Goal: Task Accomplishment & Management: Use online tool/utility

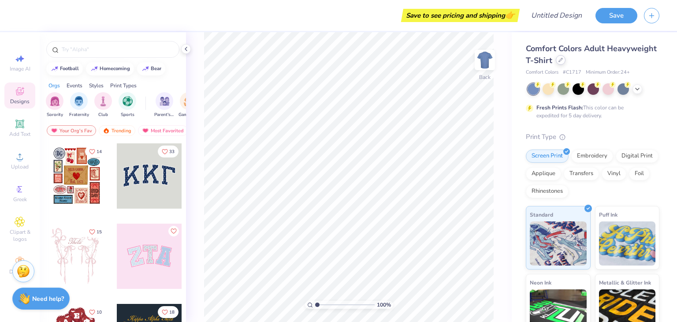
click at [566, 63] on div at bounding box center [561, 60] width 10 height 10
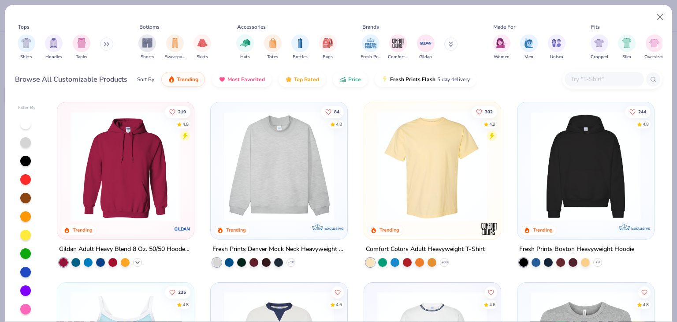
click at [134, 260] on icon at bounding box center [137, 262] width 7 height 7
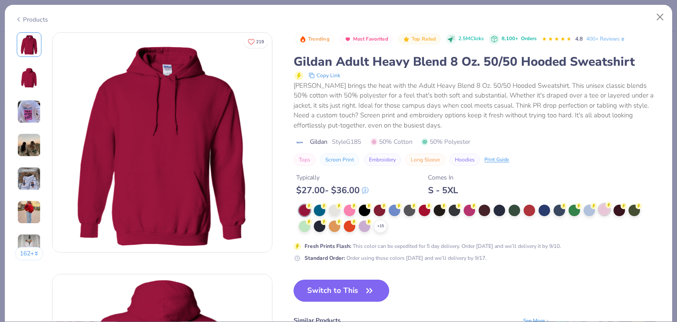
click at [605, 213] on div at bounding box center [604, 209] width 11 height 11
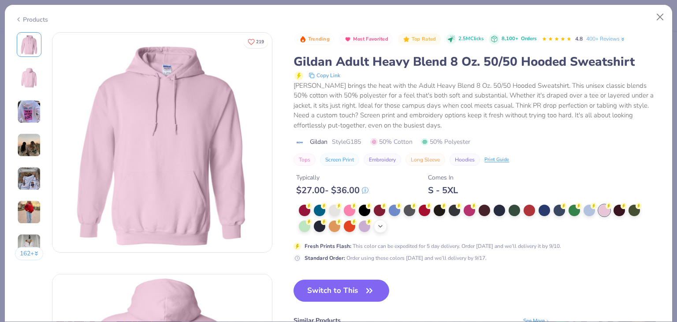
click at [381, 226] on polyline at bounding box center [381, 226] width 4 height 2
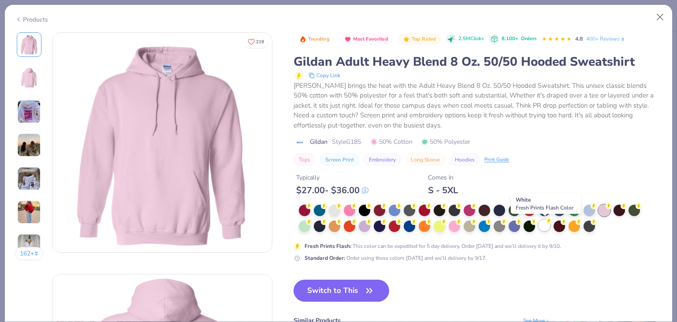
click at [543, 227] on div at bounding box center [544, 225] width 11 height 11
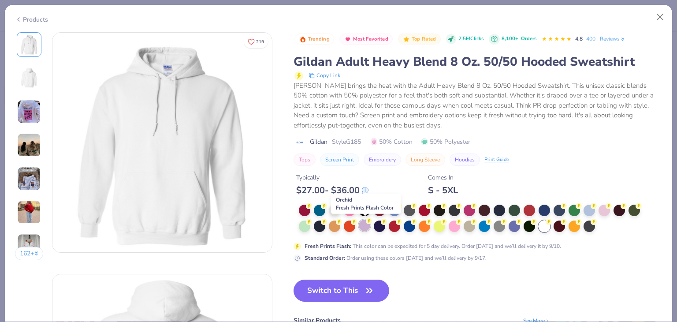
click at [365, 225] on div at bounding box center [364, 225] width 11 height 11
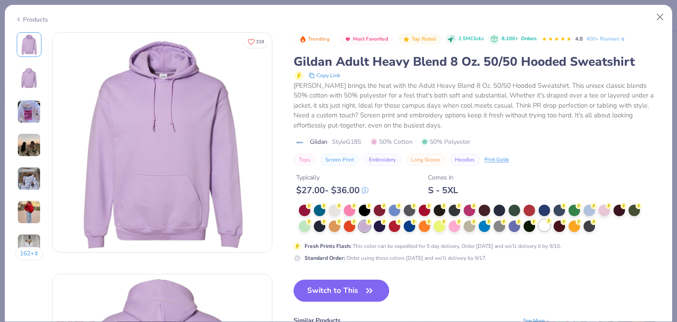
click at [547, 228] on div at bounding box center [544, 225] width 11 height 11
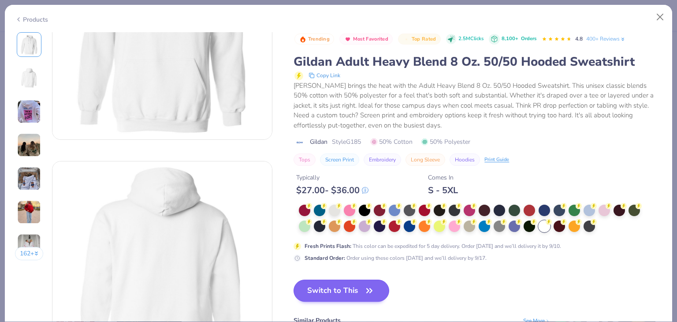
scroll to position [112, 0]
click at [347, 287] on button "Switch to This" at bounding box center [342, 291] width 96 height 22
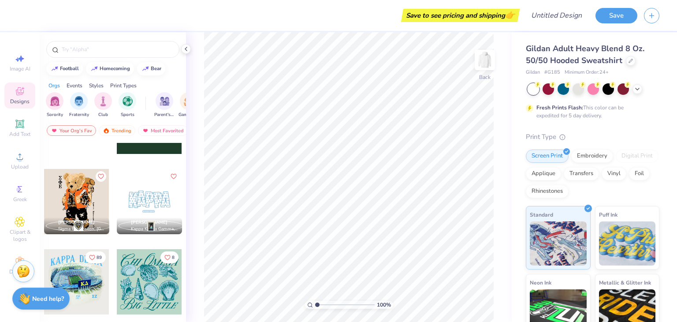
scroll to position [617, 0]
click at [20, 191] on icon at bounding box center [20, 189] width 11 height 11
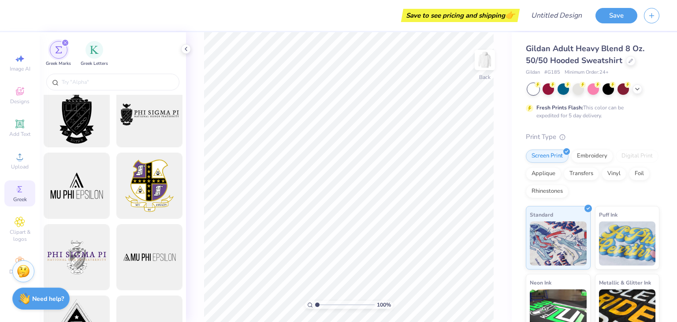
scroll to position [0, 0]
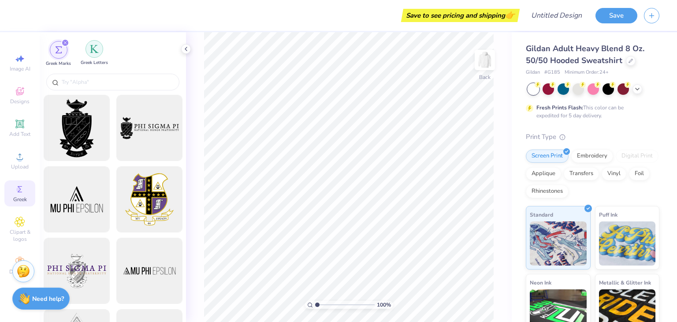
click at [93, 56] on div "filter for Greek Letters" at bounding box center [95, 49] width 18 height 18
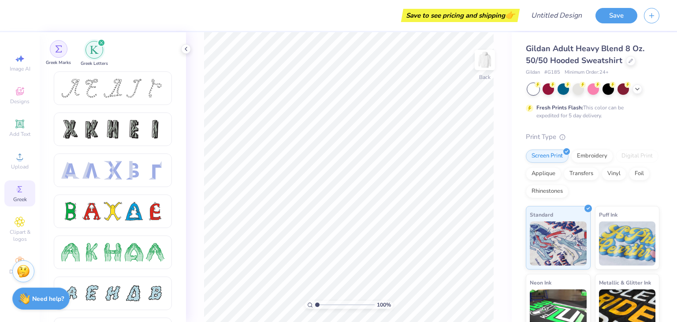
click at [58, 53] on div "filter for Greek Marks" at bounding box center [59, 49] width 18 height 18
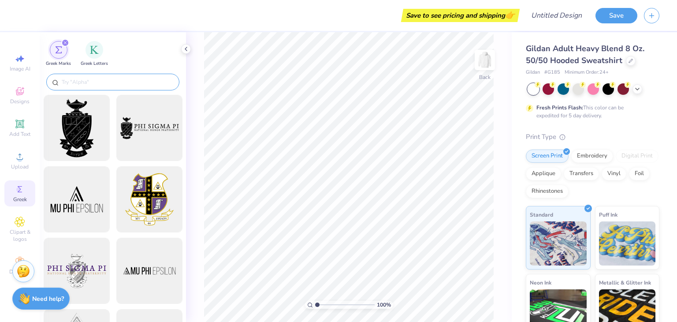
click at [71, 80] on input "text" at bounding box center [117, 82] width 113 height 9
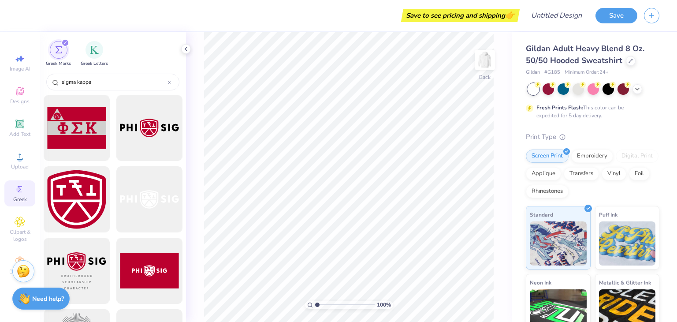
type input "sigma kappa"
click at [66, 42] on icon "filter for Greek Marks" at bounding box center [65, 42] width 3 height 3
click at [65, 41] on icon "filter for Greek Marks" at bounding box center [66, 43] width 4 height 4
click at [187, 48] on polyline at bounding box center [186, 49] width 2 height 4
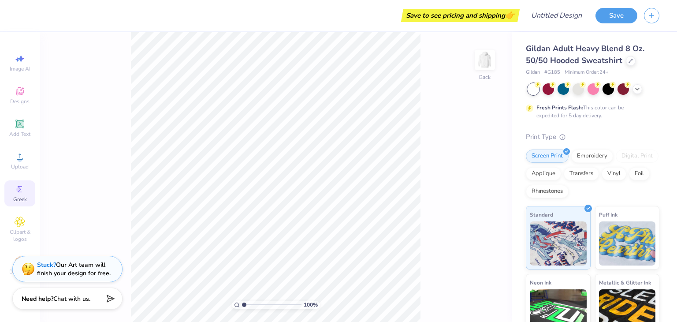
click at [15, 190] on icon at bounding box center [20, 189] width 11 height 11
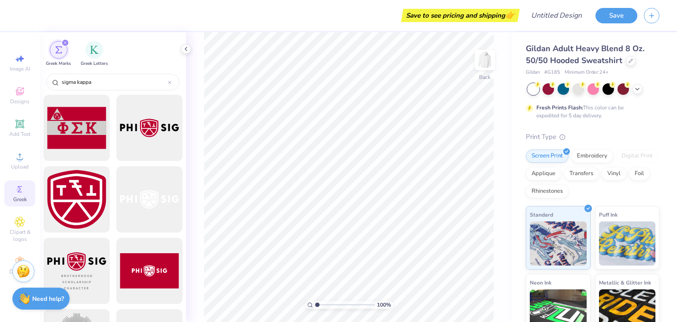
click at [15, 190] on icon at bounding box center [20, 189] width 11 height 11
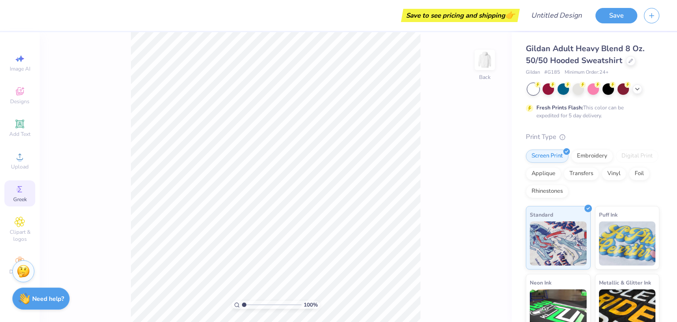
click at [15, 190] on icon at bounding box center [20, 189] width 11 height 11
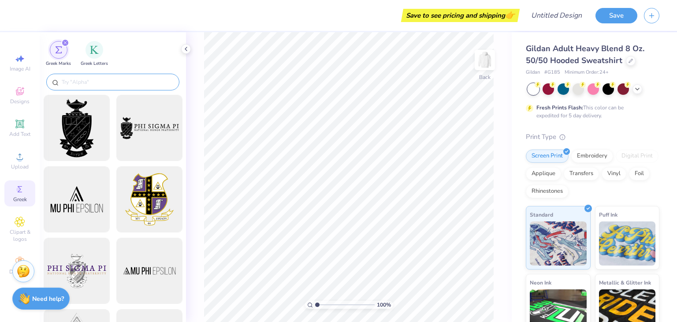
click at [74, 80] on input "text" at bounding box center [117, 82] width 113 height 9
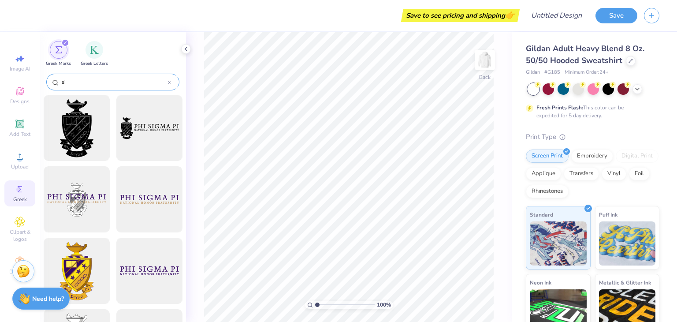
type input "s"
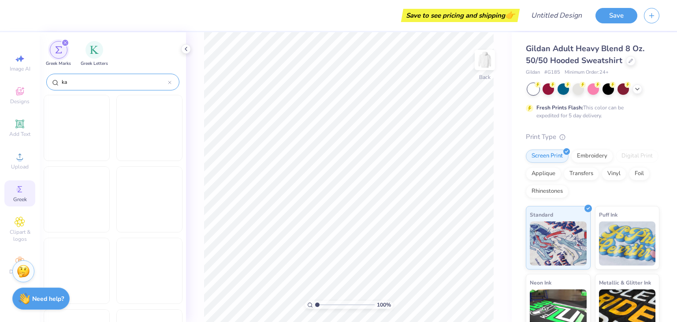
type input "k"
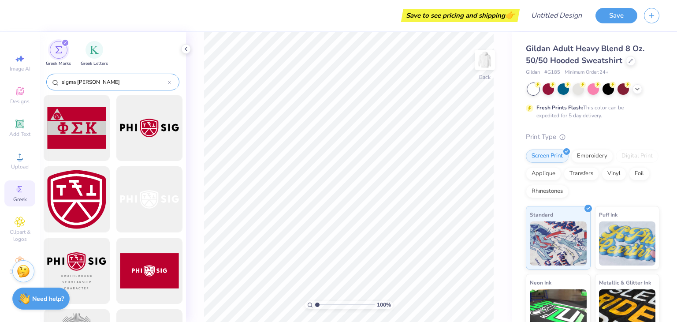
type input "sigma kappa"
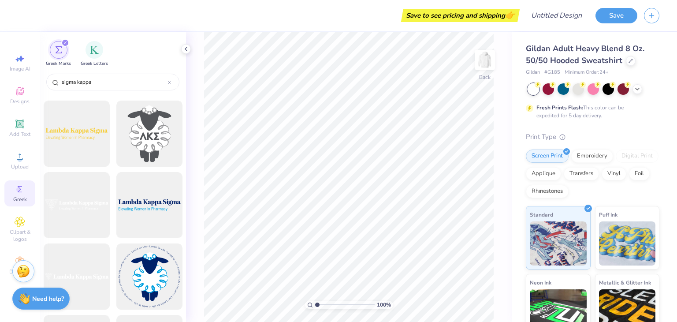
scroll to position [1138, 0]
click at [167, 81] on input "sigma kappa" at bounding box center [114, 82] width 107 height 9
click at [169, 81] on icon at bounding box center [170, 83] width 4 height 4
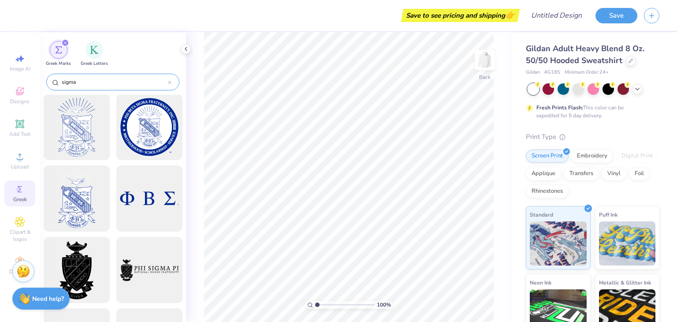
scroll to position [0, 0]
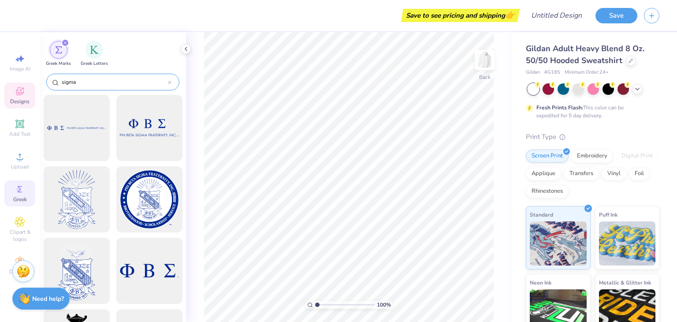
type input "sigma"
click at [16, 92] on icon at bounding box center [20, 91] width 8 height 8
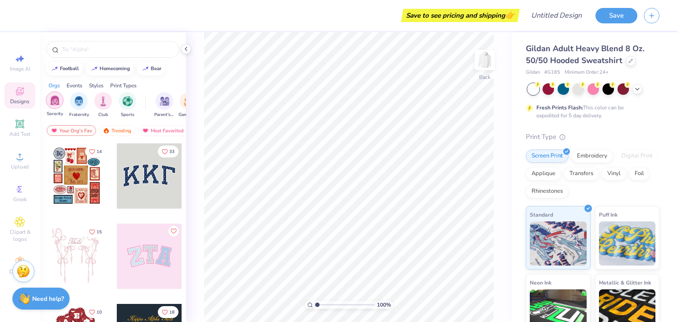
click at [55, 103] on img "filter for Sorority" at bounding box center [55, 100] width 10 height 10
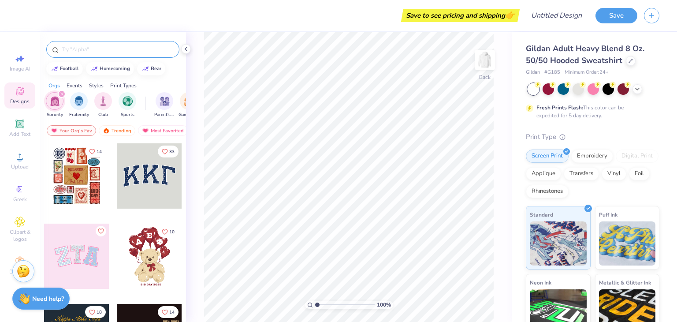
click at [76, 45] on input "text" at bounding box center [117, 49] width 113 height 9
type input "flower"
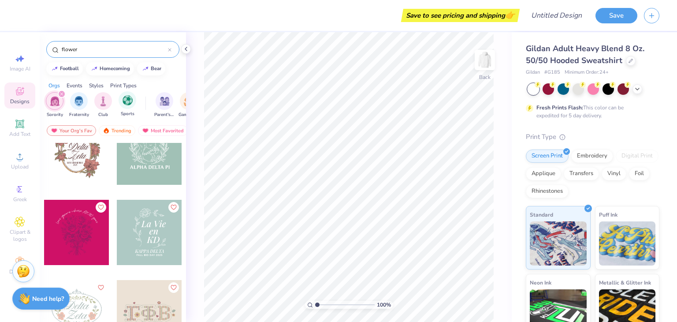
scroll to position [1872, 0]
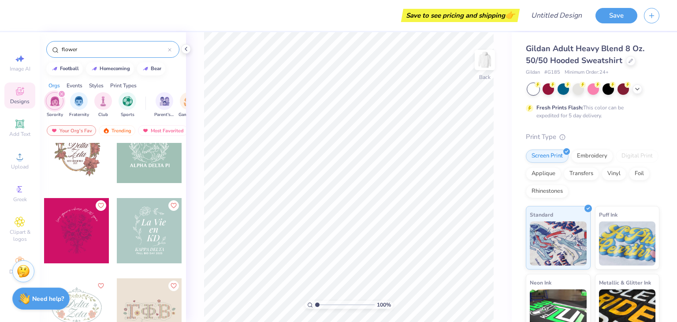
click at [168, 50] on icon at bounding box center [170, 50] width 4 height 4
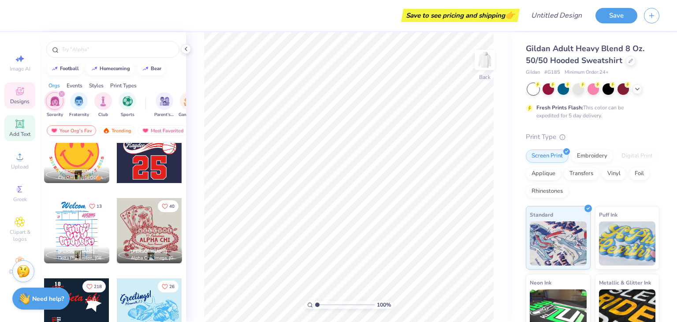
click at [16, 126] on icon at bounding box center [19, 124] width 8 height 8
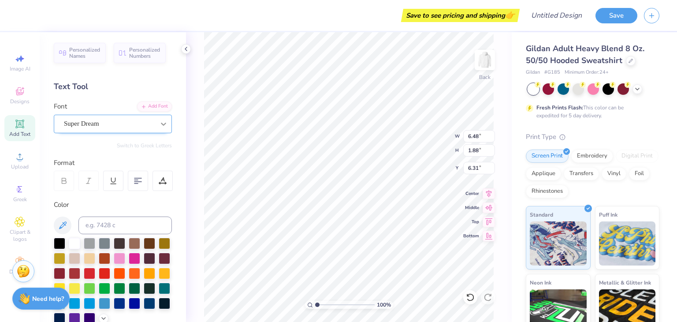
click at [156, 120] on div at bounding box center [164, 124] width 16 height 16
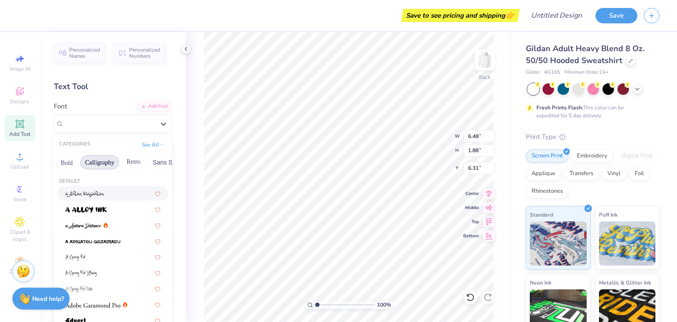
scroll to position [0, 118]
click at [108, 161] on button "Calligraphy" at bounding box center [100, 162] width 39 height 14
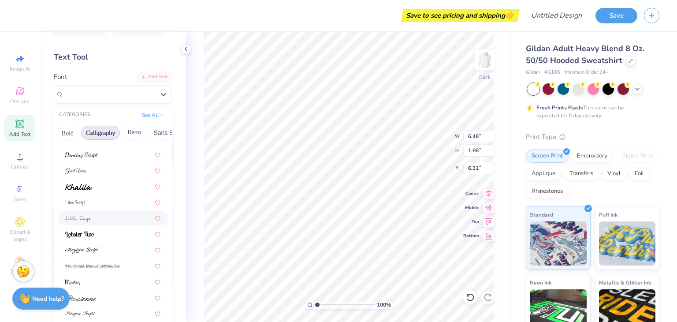
scroll to position [61, 0]
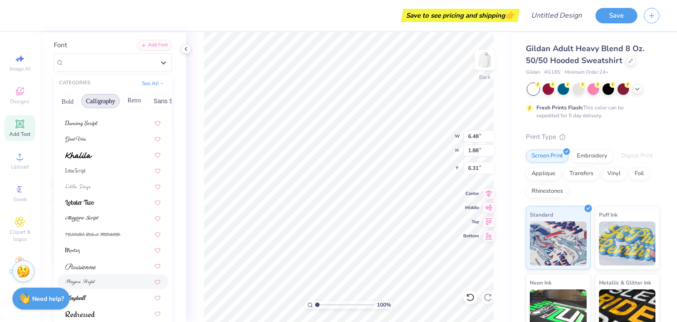
click at [105, 279] on div at bounding box center [112, 281] width 95 height 9
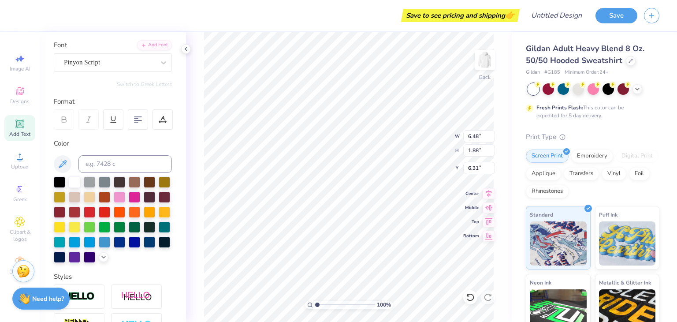
type input "8.08"
type input "2.37"
type input "6.07"
type textarea "memories matter"
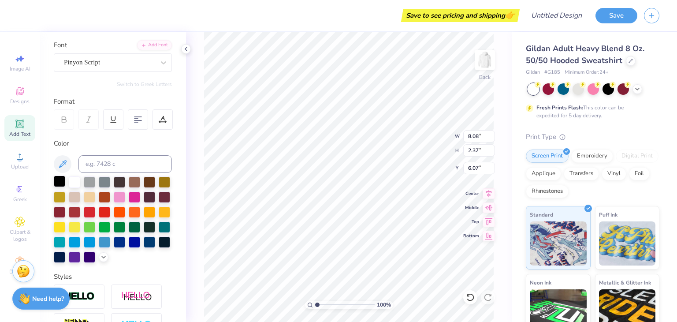
click at [58, 184] on div at bounding box center [59, 181] width 11 height 11
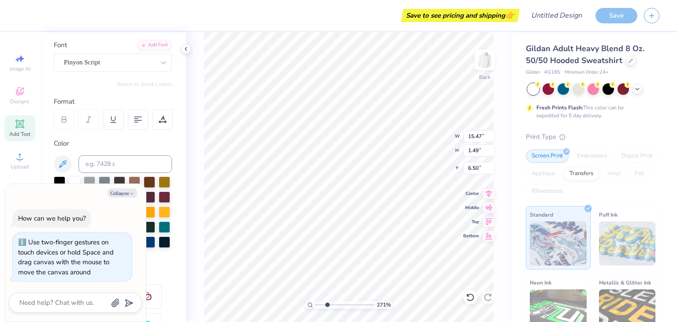
type input "2.94"
type textarea "x"
type input "3"
type textarea "x"
type input "1"
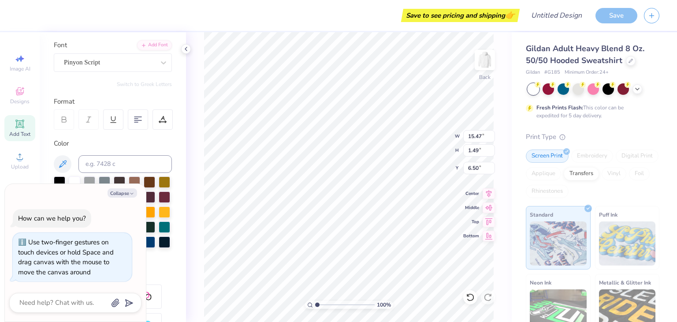
click at [315, 304] on input "range" at bounding box center [345, 305] width 60 height 8
click at [167, 268] on div "Personalized Names Personalized Numbers Text Tool Add Font Font Pinyon Script S…" at bounding box center [113, 177] width 146 height 290
click at [99, 143] on div "Color" at bounding box center [113, 143] width 118 height 10
click at [125, 193] on button "Collapse" at bounding box center [123, 192] width 30 height 9
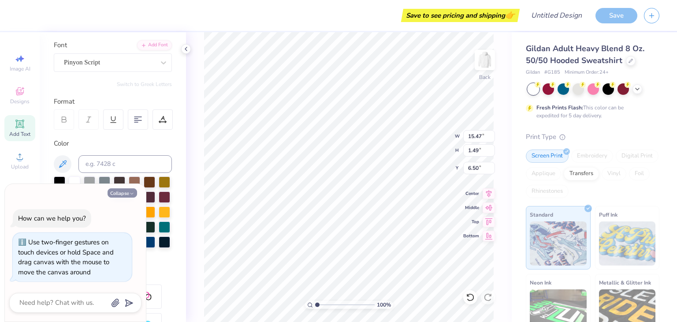
type textarea "x"
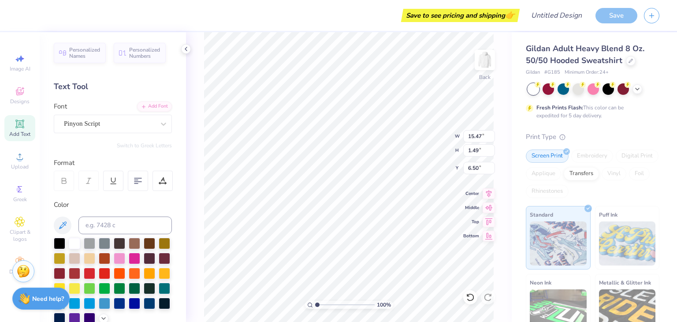
scroll to position [7, 1]
click at [186, 50] on icon at bounding box center [186, 48] width 7 height 7
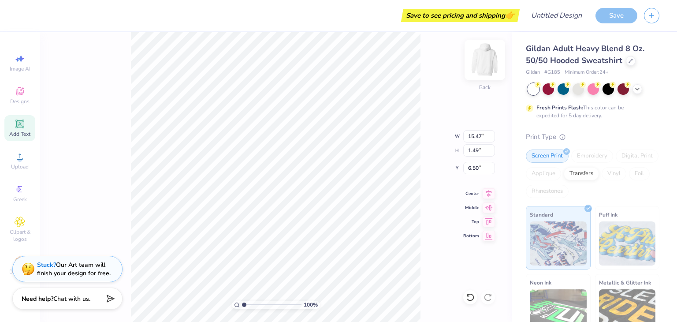
click at [482, 77] on div "Back" at bounding box center [485, 65] width 20 height 31
click at [482, 68] on img at bounding box center [484, 59] width 35 height 35
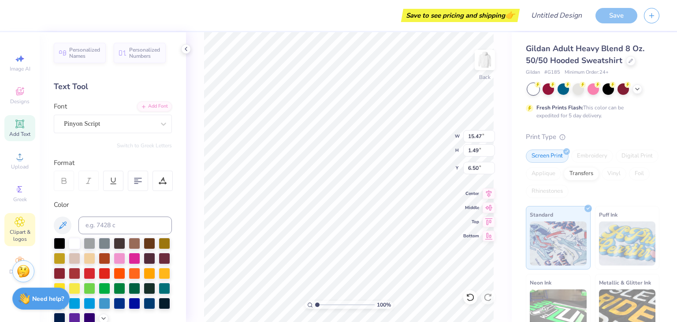
click at [16, 222] on icon at bounding box center [20, 222] width 10 height 11
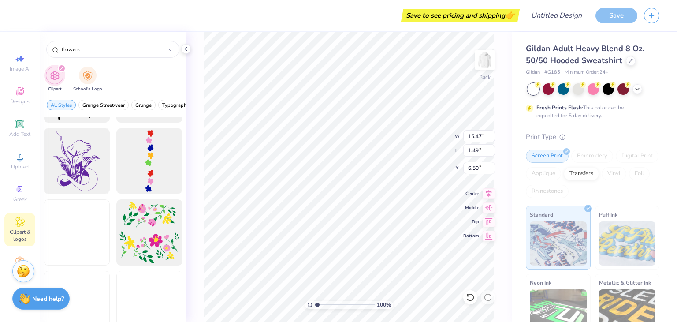
scroll to position [827, 0]
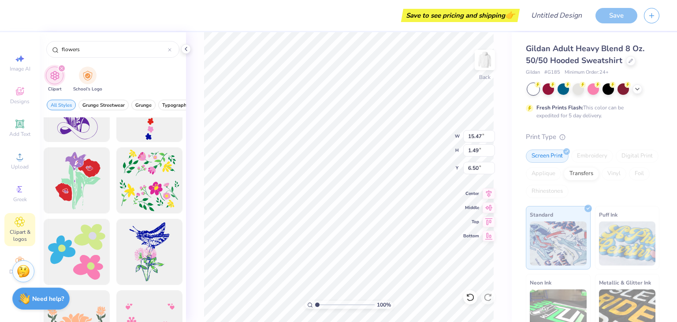
type input "flowers"
